Goal: Information Seeking & Learning: Learn about a topic

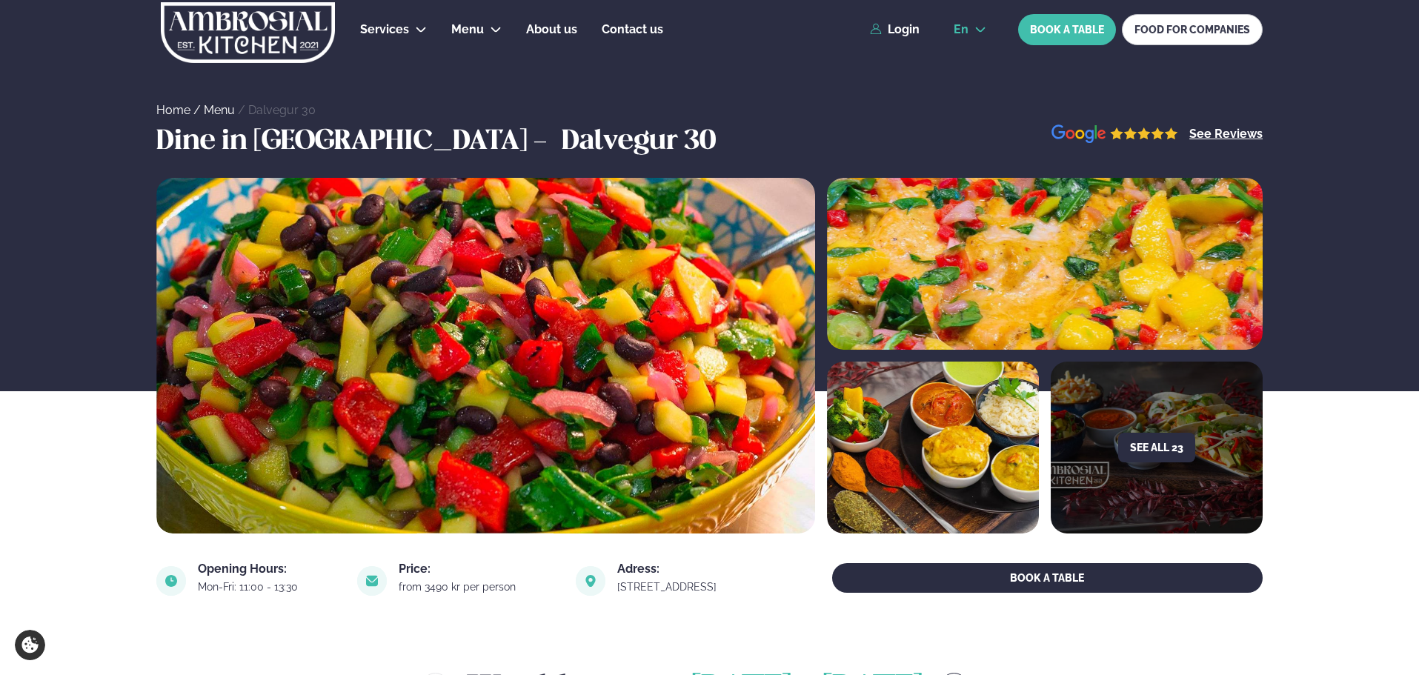
click at [976, 31] on icon at bounding box center [980, 30] width 12 height 12
click at [978, 31] on icon at bounding box center [981, 29] width 10 height 5
click at [723, 90] on div "Home / Menu / Dalvegur 30" at bounding box center [709, 59] width 1419 height 119
click at [745, 90] on div "Home / Menu / Dalvegur 30" at bounding box center [709, 59] width 1419 height 119
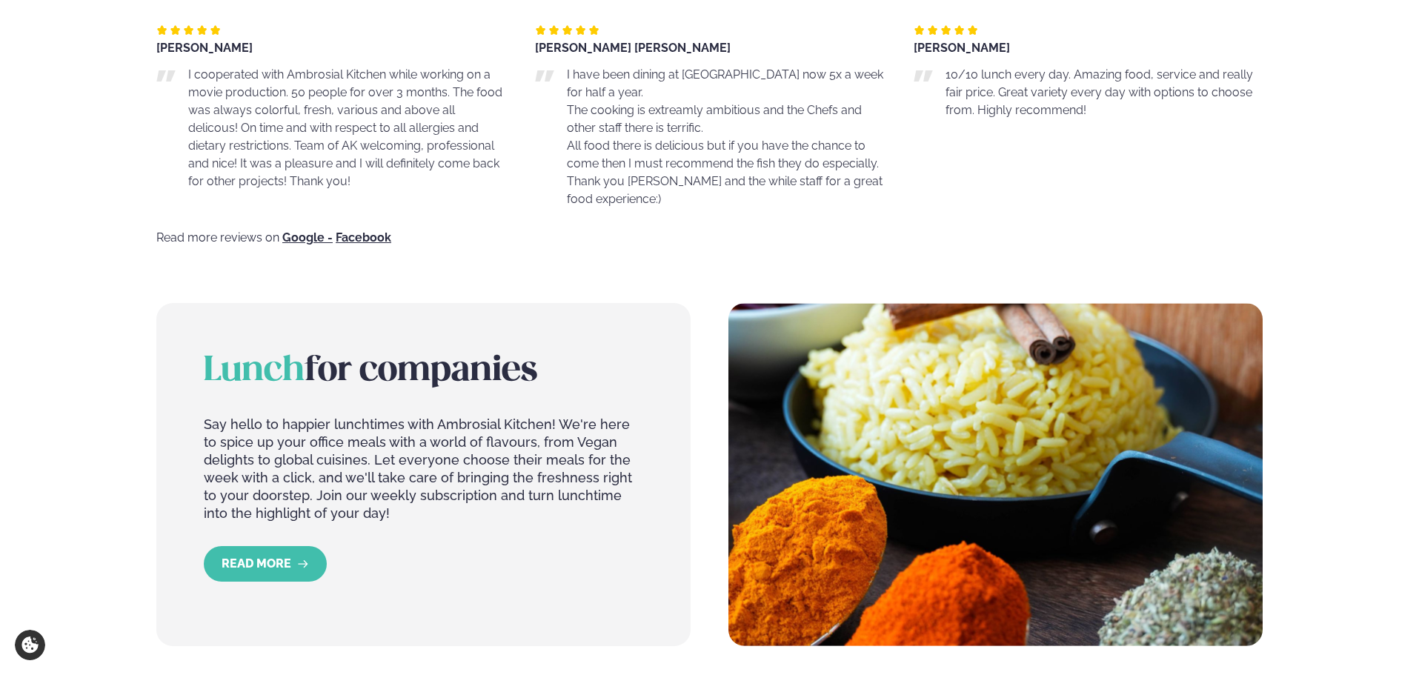
scroll to position [963, 0]
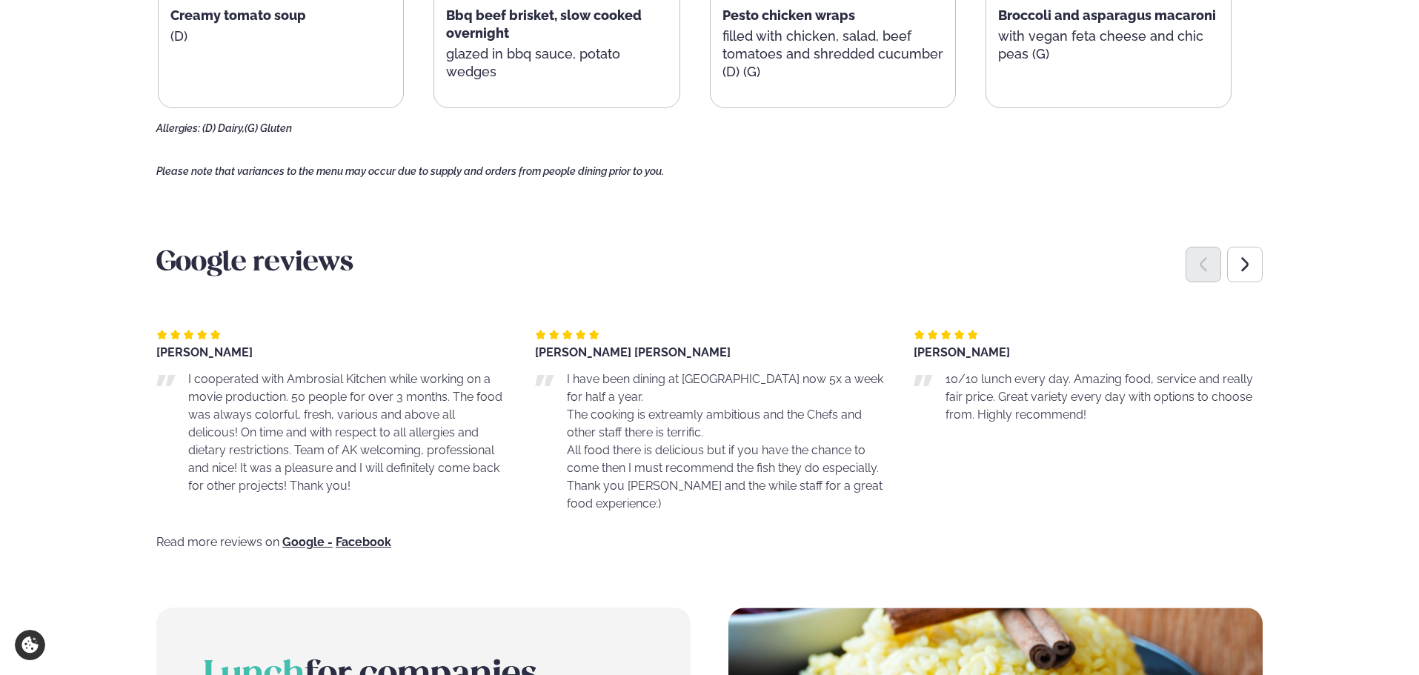
click at [35, 422] on div "Services Lunch for companies Corporate catering Private Party Menu Dalvegur 30 …" at bounding box center [709, 335] width 1419 height 2597
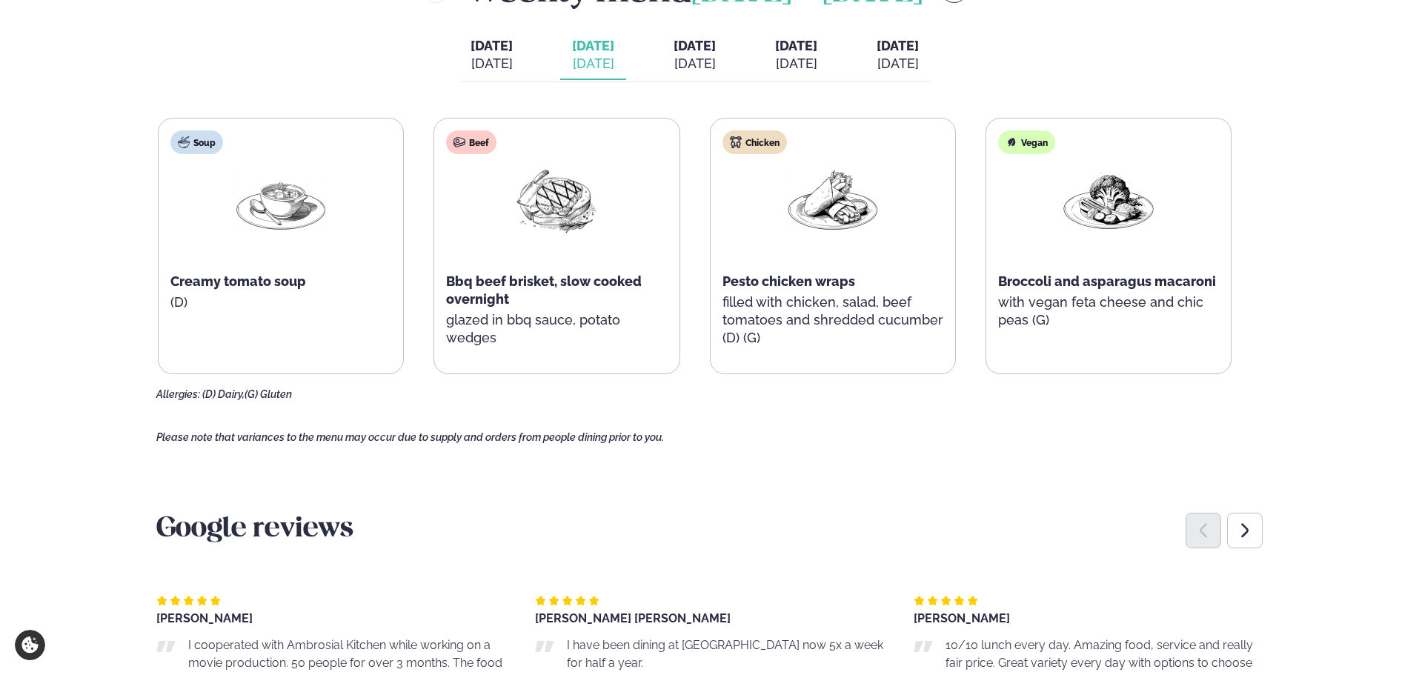
scroll to position [519, 0]
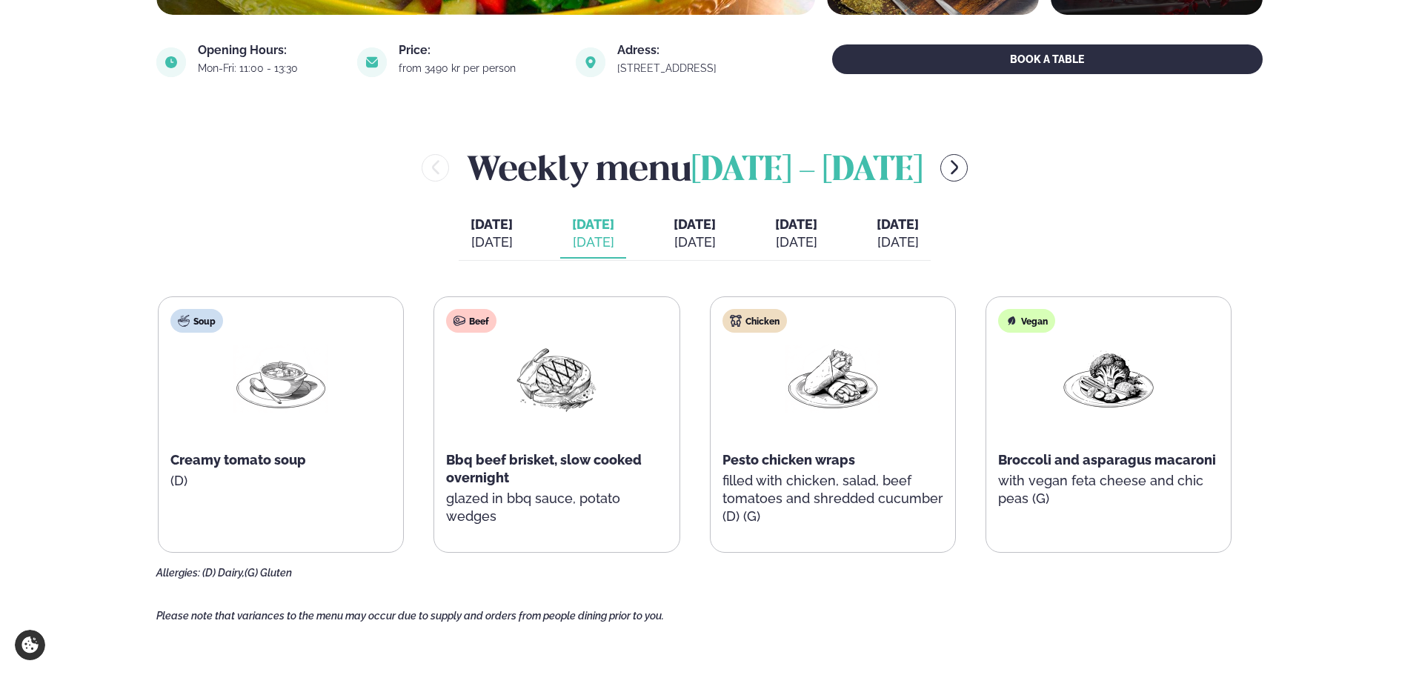
click at [476, 228] on span "[DATE]" at bounding box center [491, 224] width 42 height 16
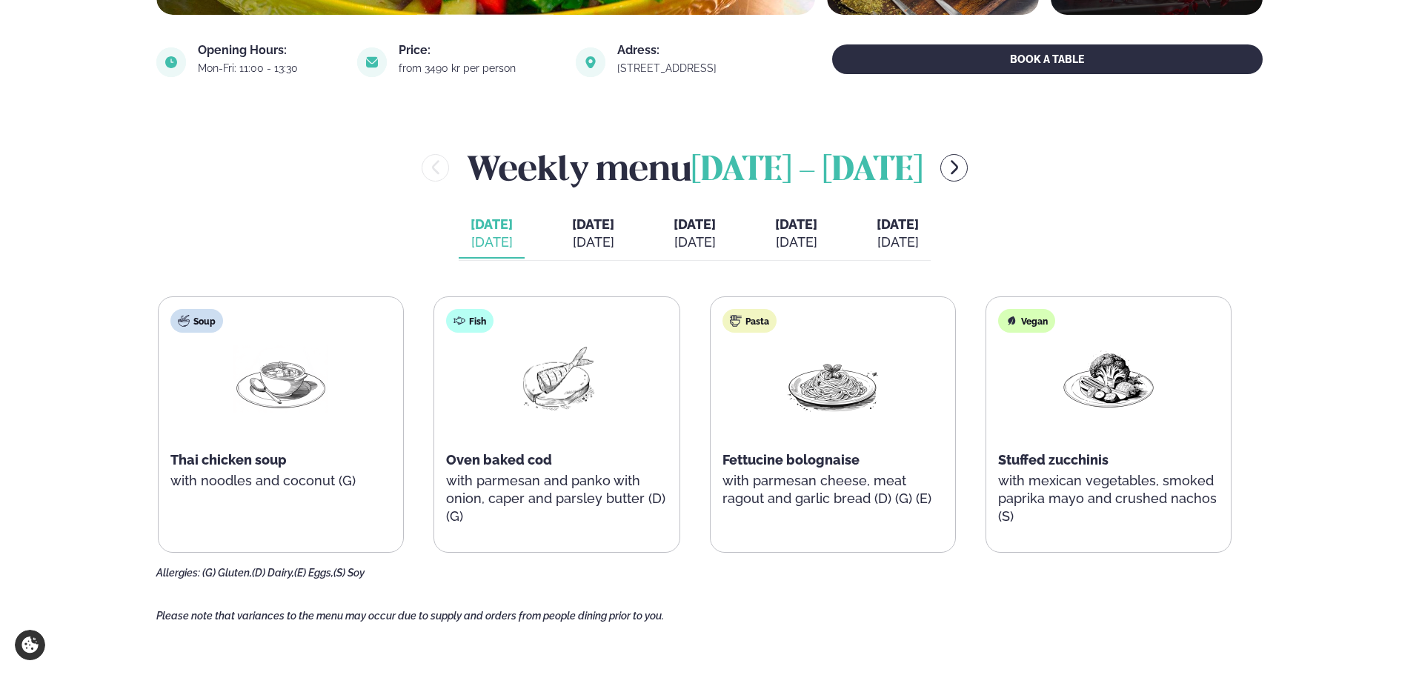
click at [690, 231] on span "[DATE]" at bounding box center [694, 224] width 42 height 16
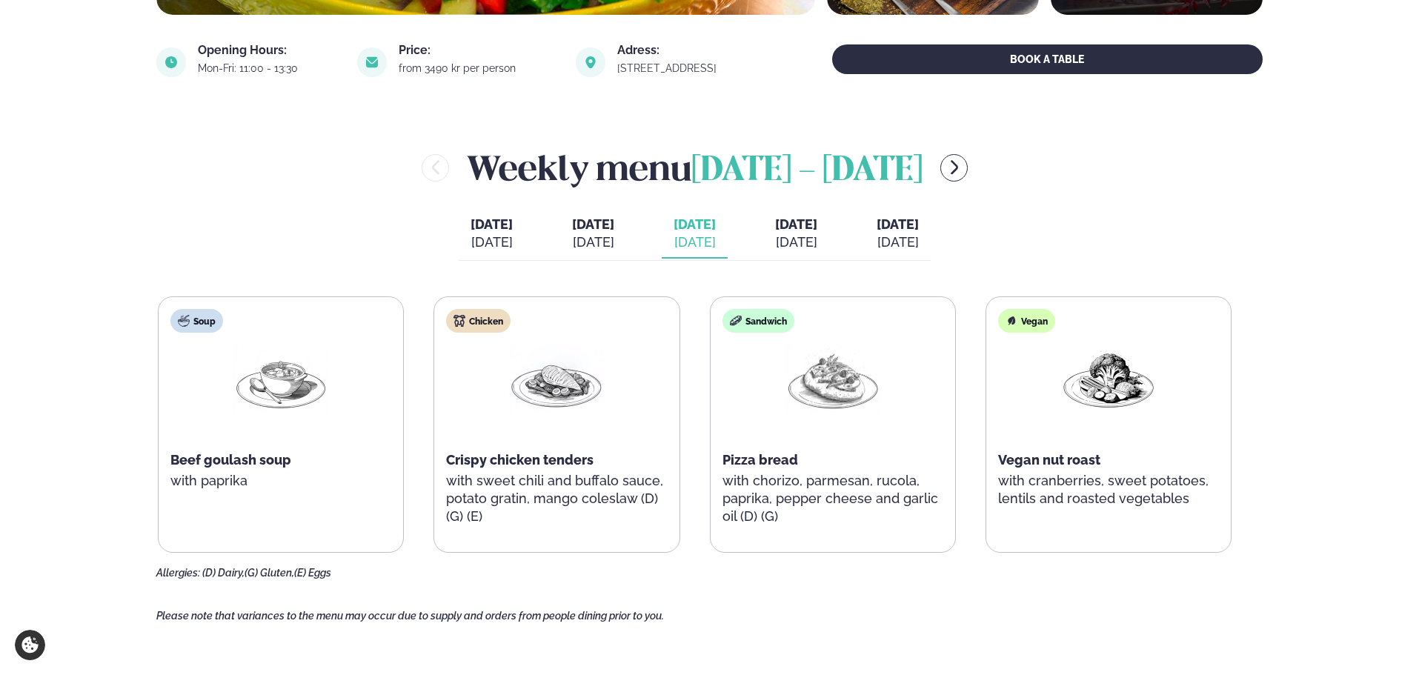
click at [696, 296] on div "Soup Beef goulash soup with paprika Chicken Crispy chicken tenders with sweet c…" at bounding box center [694, 424] width 1073 height 256
click at [914, 224] on span "[DATE]" at bounding box center [897, 224] width 42 height 16
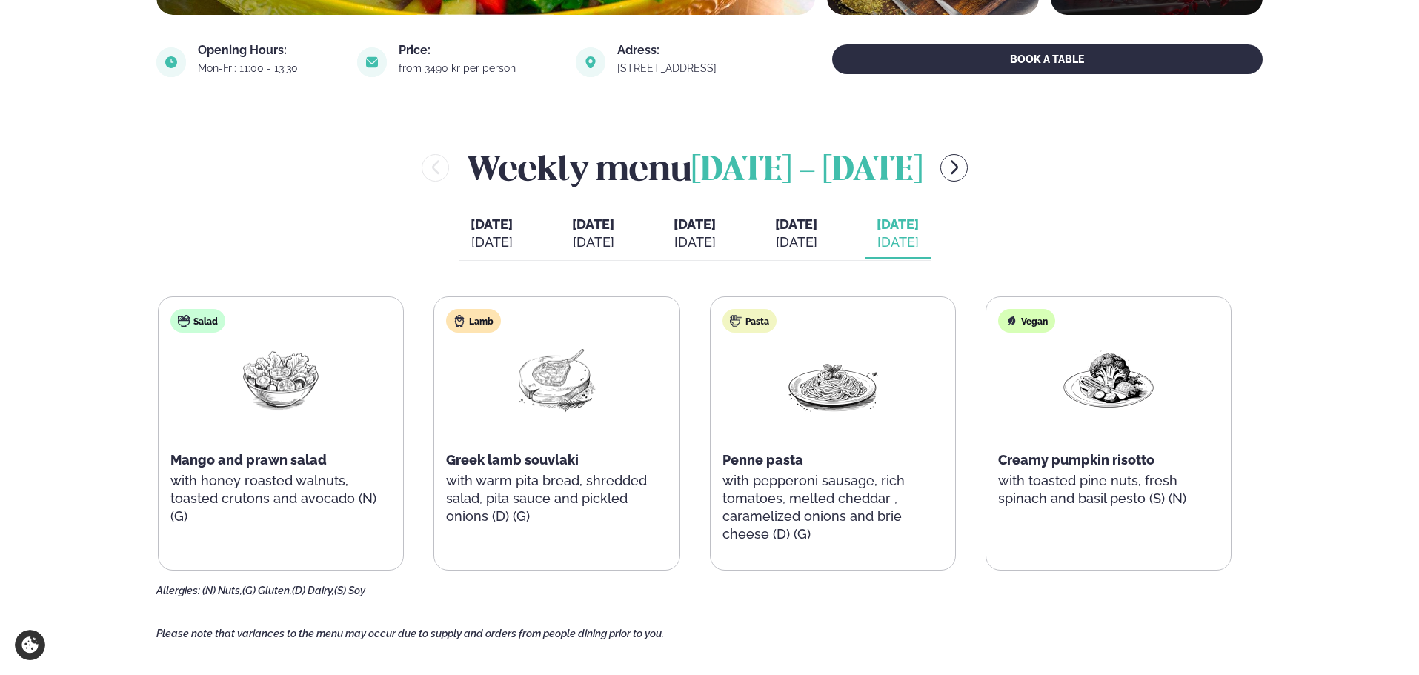
click at [808, 235] on div "[DATE]" at bounding box center [796, 242] width 42 height 18
